Goal: Task Accomplishment & Management: Use online tool/utility

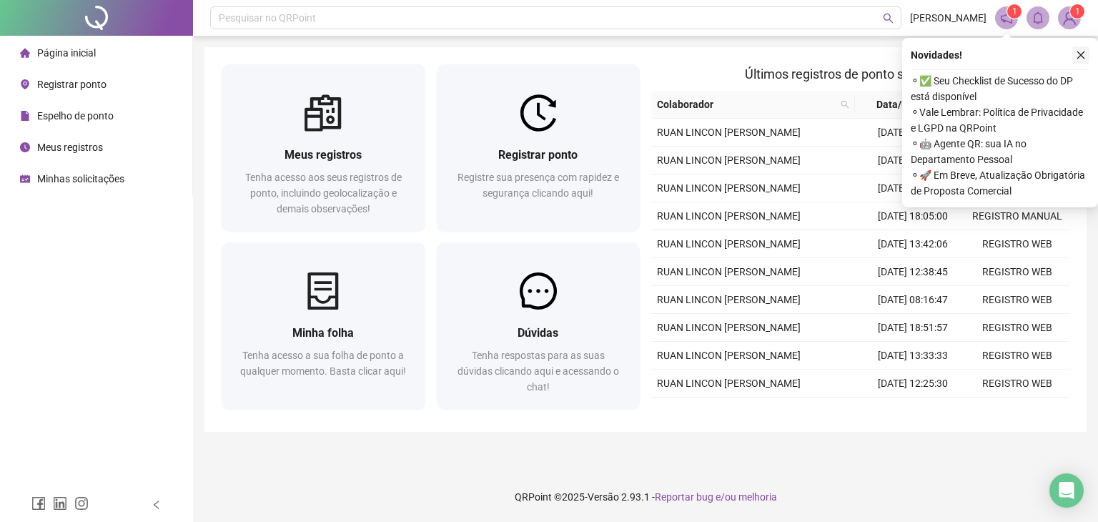
click at [1083, 50] on icon "close" at bounding box center [1081, 55] width 10 height 10
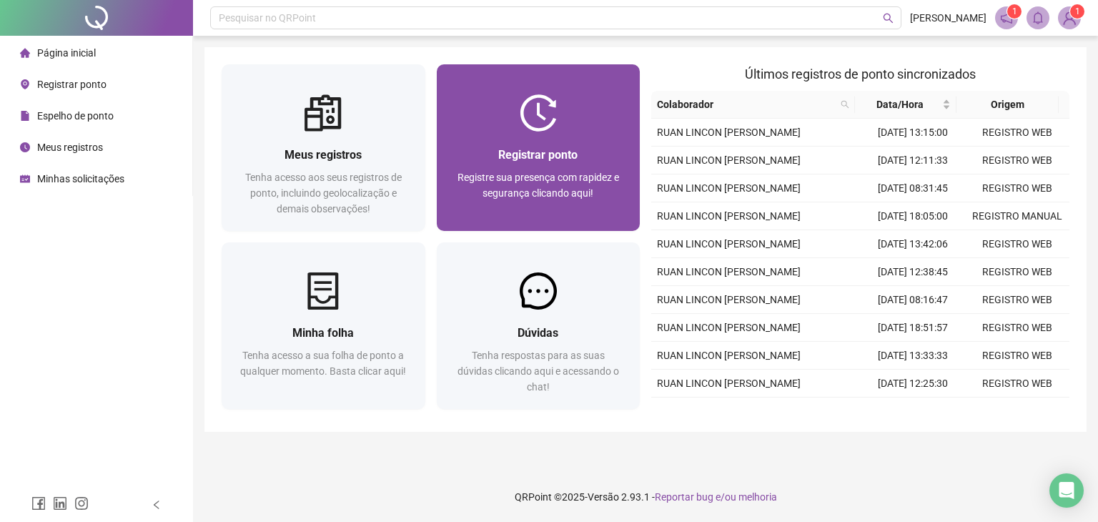
click at [514, 179] on span "Registre sua presença com rapidez e segurança clicando aqui!" at bounding box center [539, 185] width 162 height 27
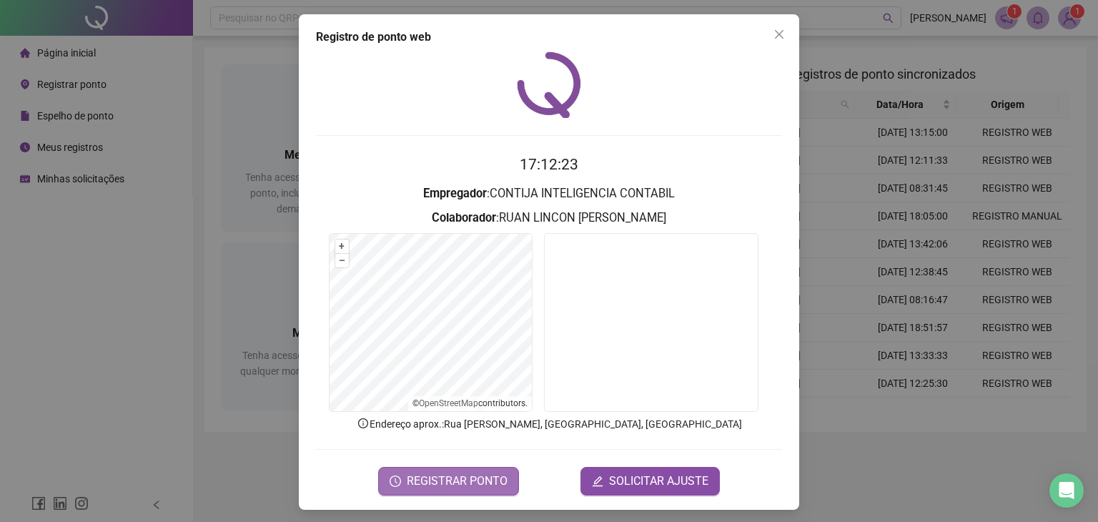
click at [488, 477] on span "REGISTRAR PONTO" at bounding box center [457, 481] width 101 height 17
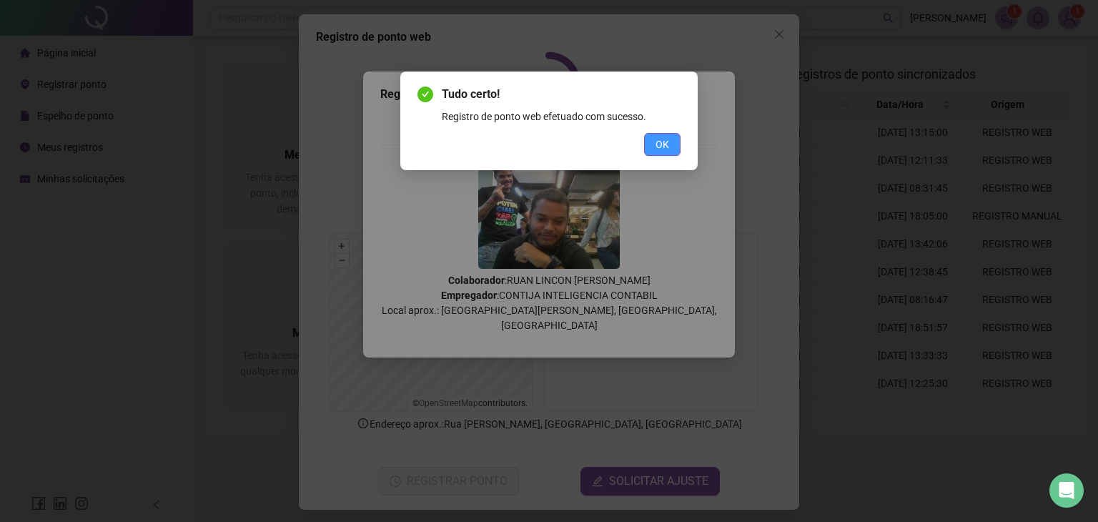
click at [675, 149] on button "OK" at bounding box center [662, 144] width 36 height 23
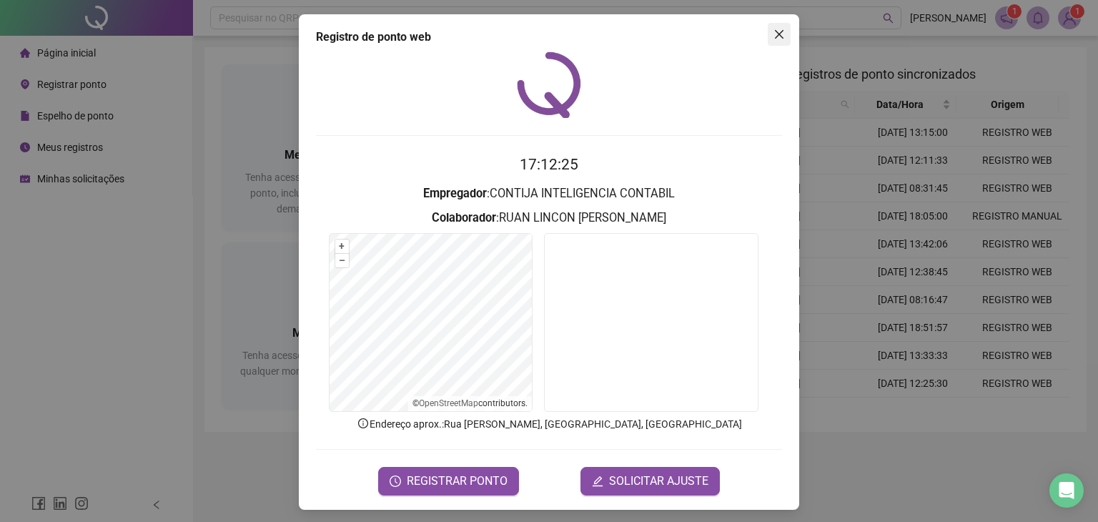
click at [775, 35] on icon "close" at bounding box center [779, 34] width 9 height 9
